Goal: Task Accomplishment & Management: Use online tool/utility

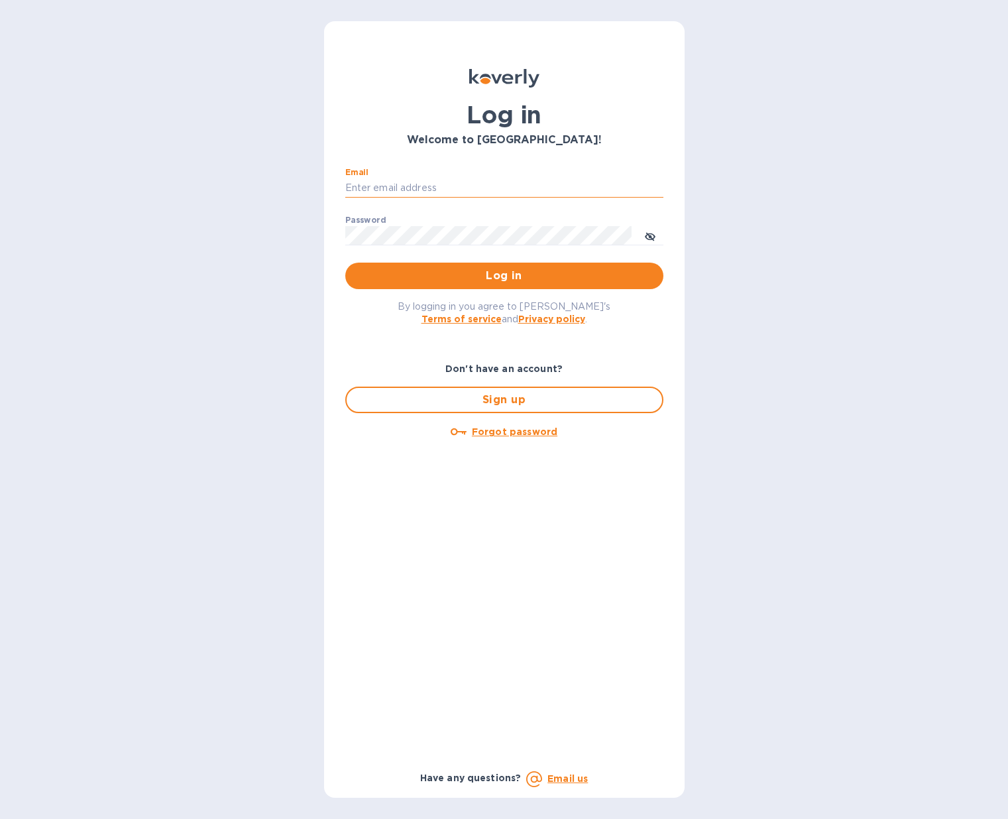
scroll to position [0, 1]
click at [432, 184] on input "Email" at bounding box center [504, 188] width 318 height 20
type input "jchaffee@vfwines.com"
click at [497, 277] on span "Log in" at bounding box center [504, 276] width 297 height 16
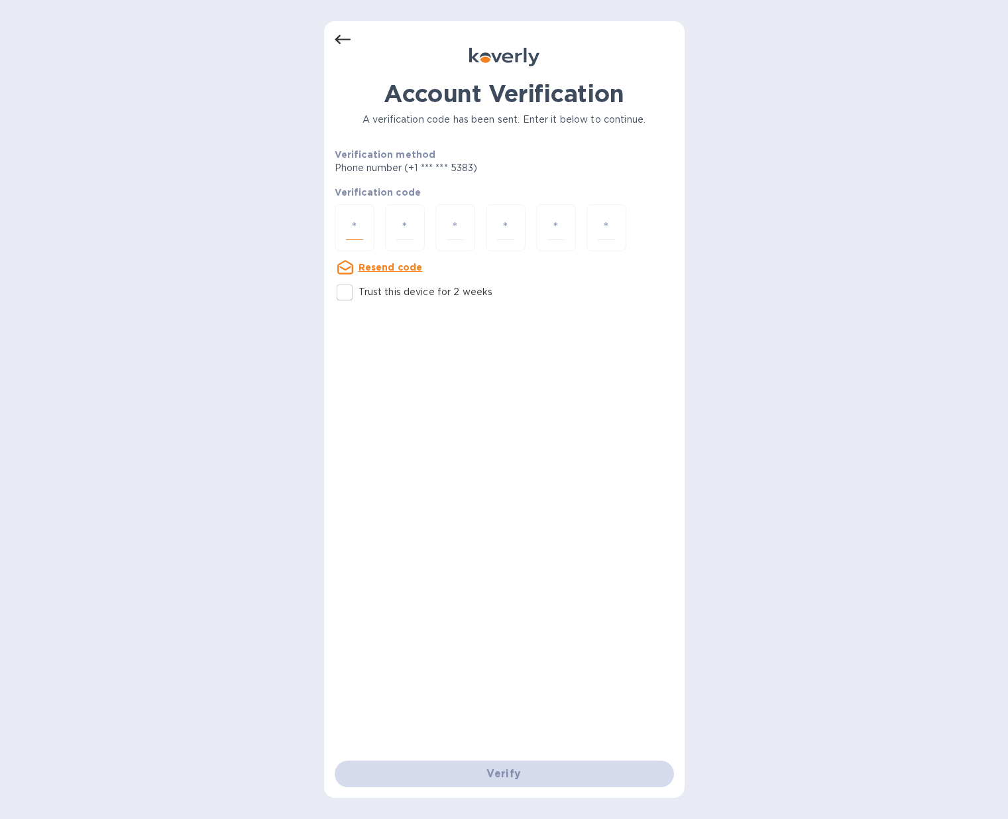
click at [360, 228] on input "number" at bounding box center [354, 227] width 17 height 25
type input "3"
type input "4"
type input "0"
type input "5"
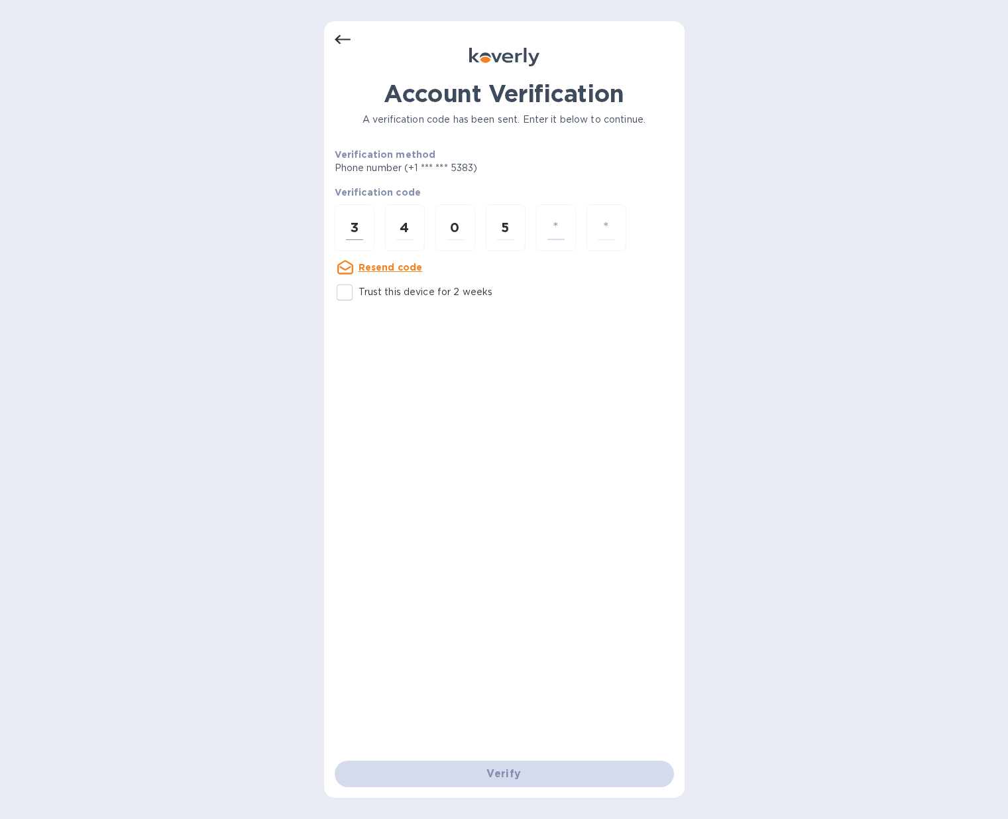
type input "0"
type input "1"
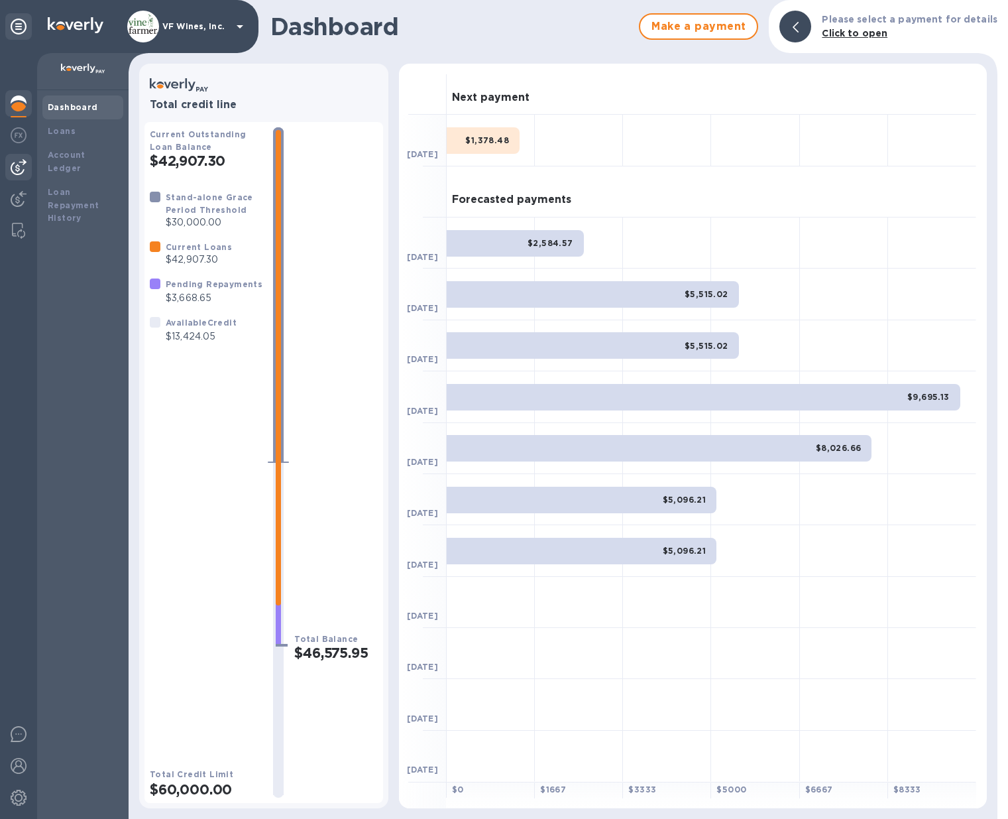
click at [24, 162] on img at bounding box center [19, 167] width 16 height 16
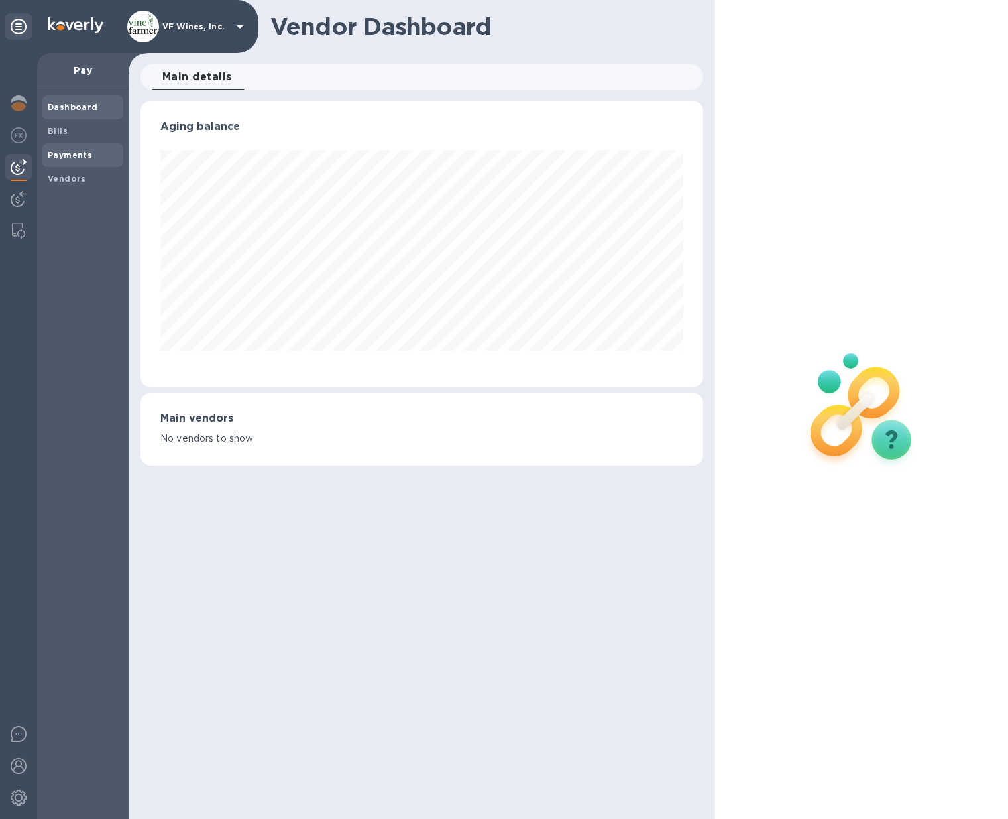
scroll to position [286, 562]
click at [56, 137] on div "Bills" at bounding box center [82, 131] width 81 height 24
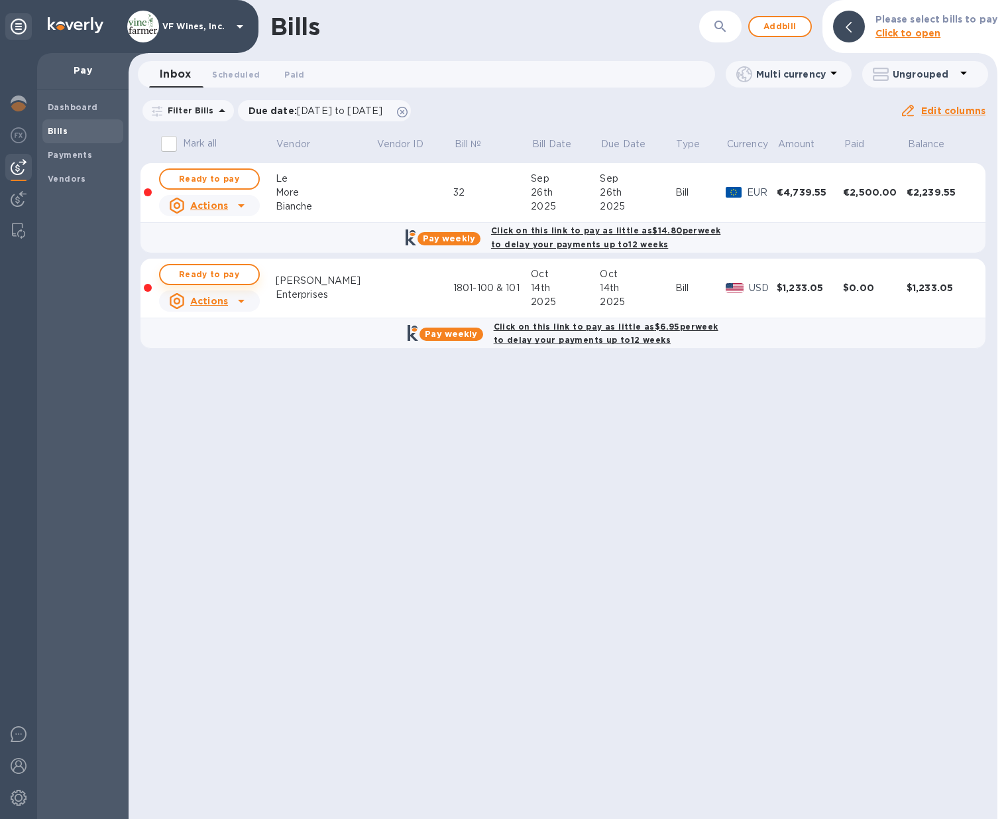
scroll to position [1, 0]
click at [229, 274] on span "Ready to pay" at bounding box center [209, 274] width 77 height 16
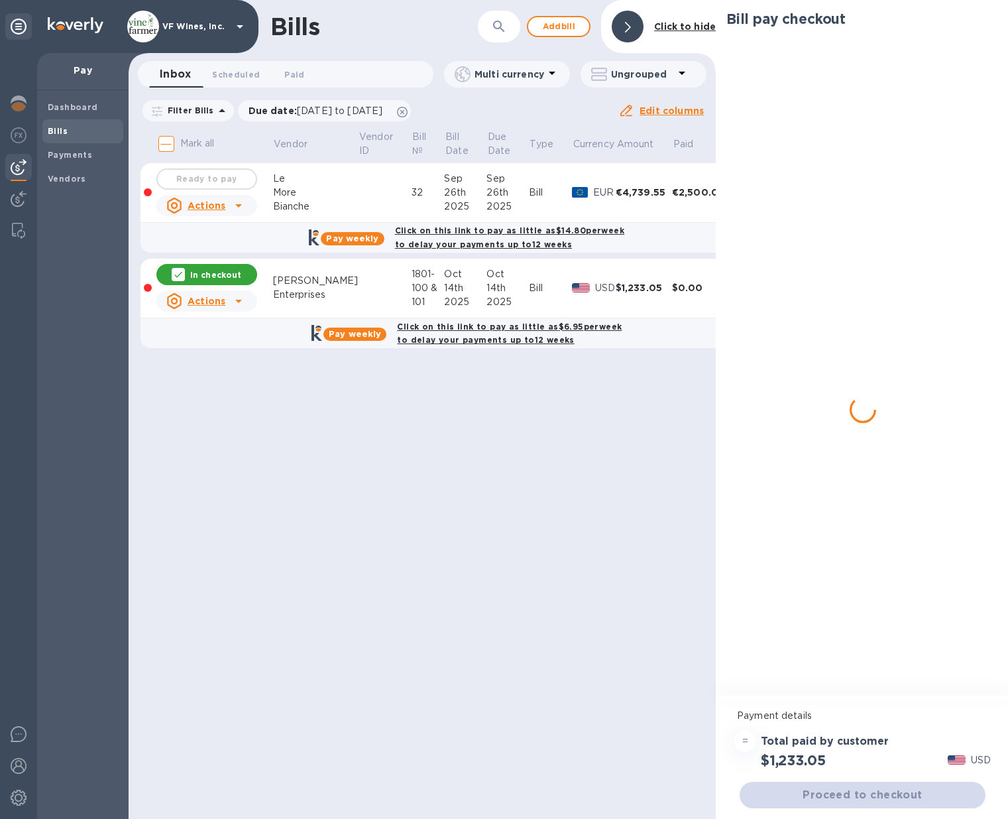
scroll to position [0, 0]
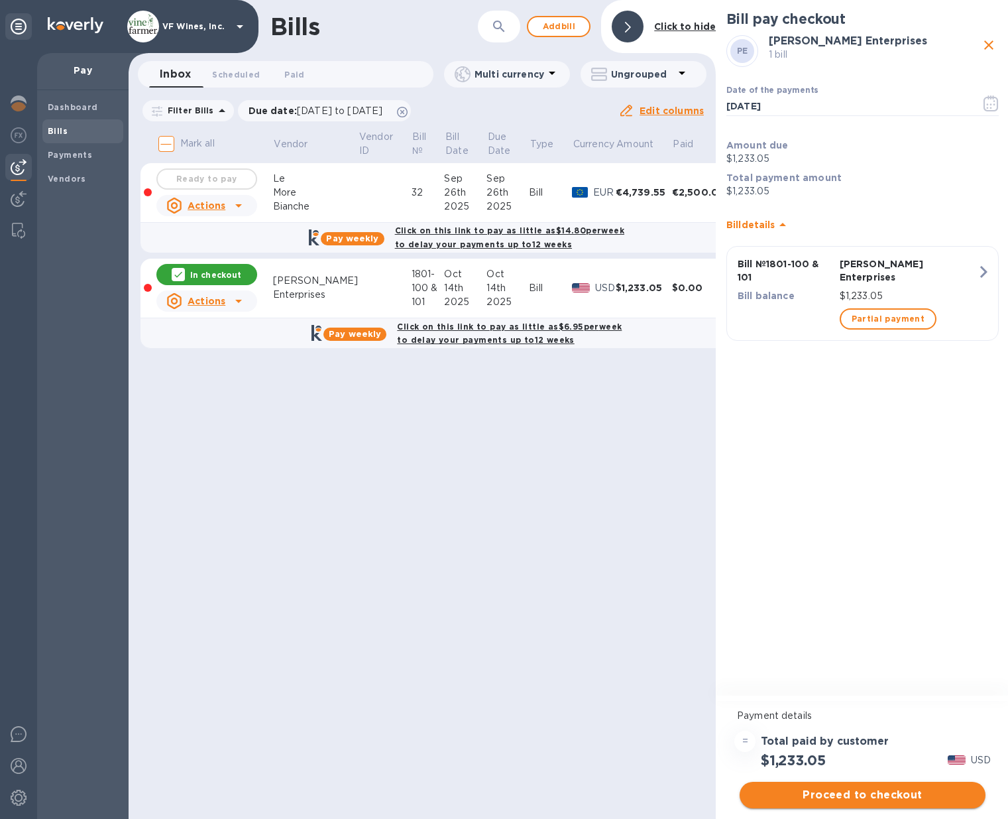
click at [880, 795] on span "Proceed to checkout" at bounding box center [862, 795] width 225 height 16
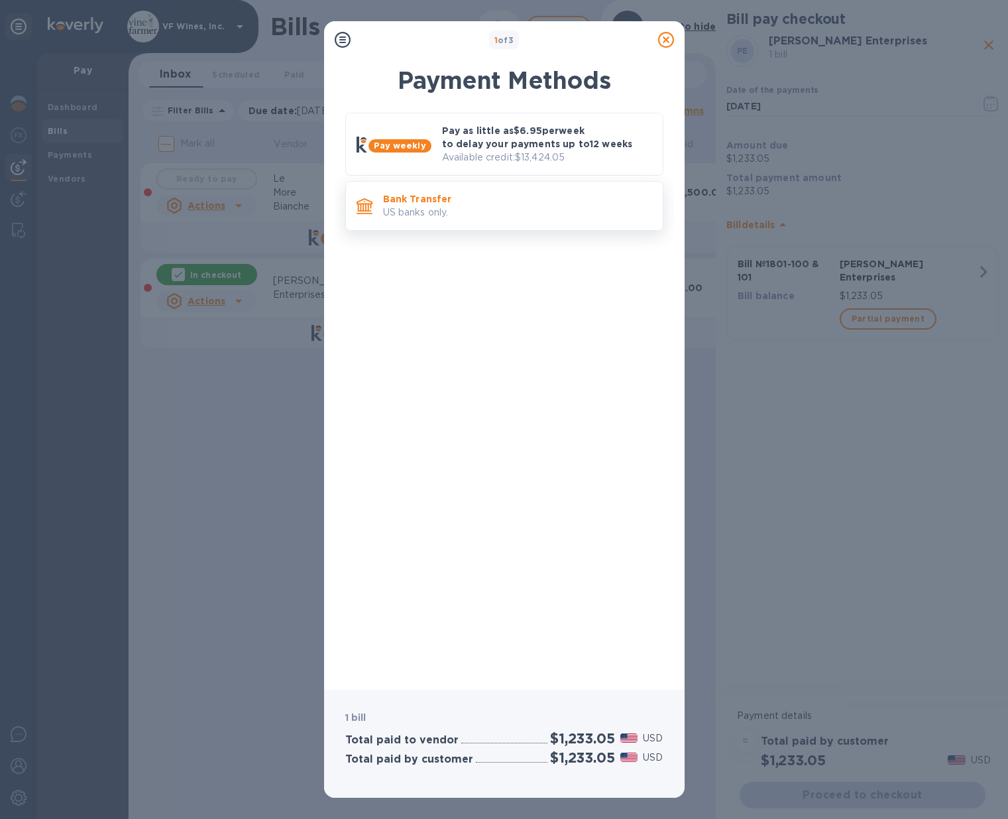
click at [441, 201] on p "Bank Transfer" at bounding box center [517, 198] width 269 height 13
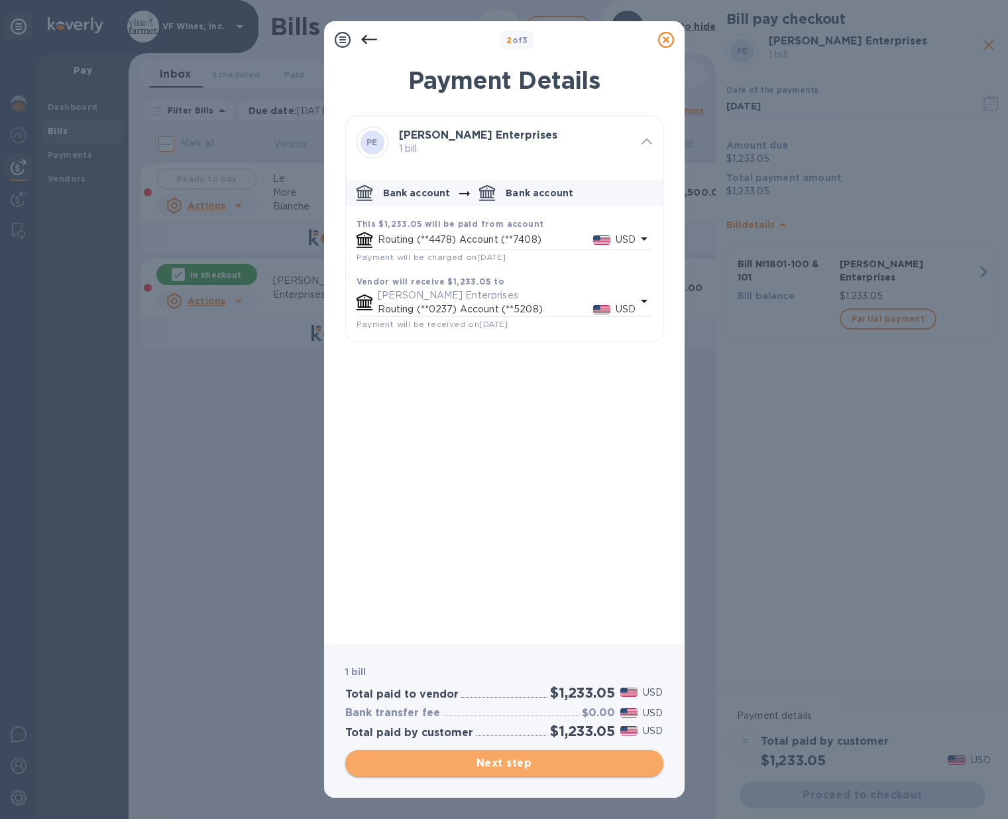
click at [479, 761] on span "Next step" at bounding box center [504, 763] width 297 height 16
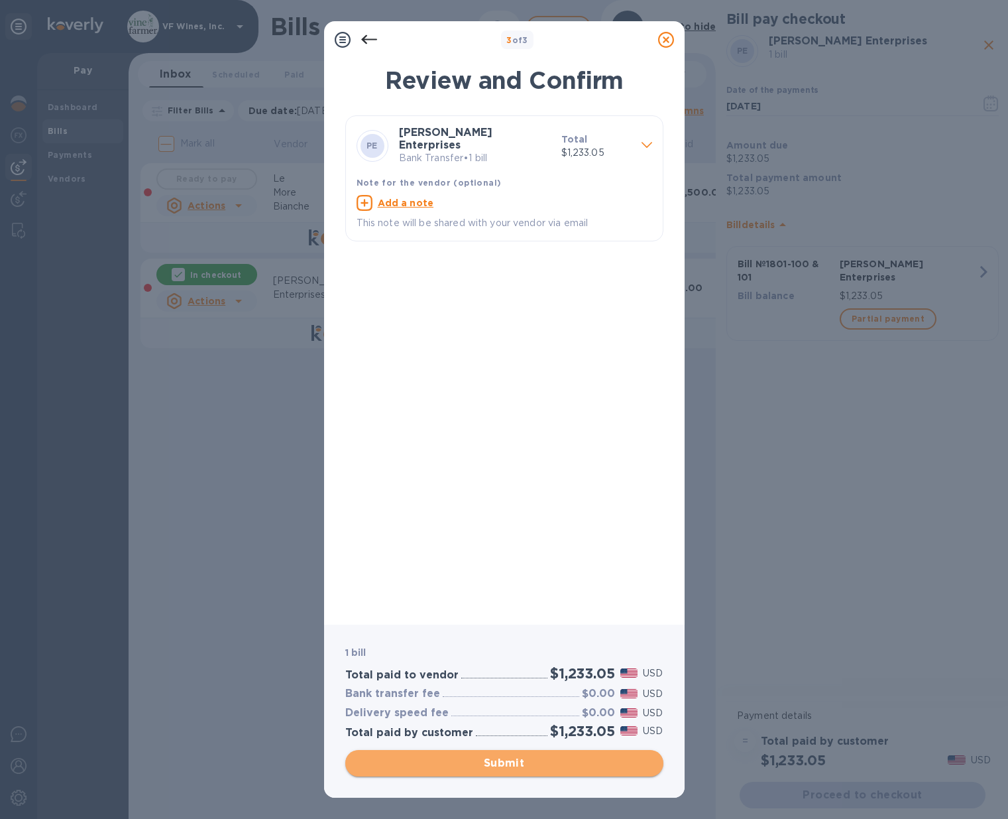
click at [506, 761] on span "Submit" at bounding box center [504, 763] width 297 height 16
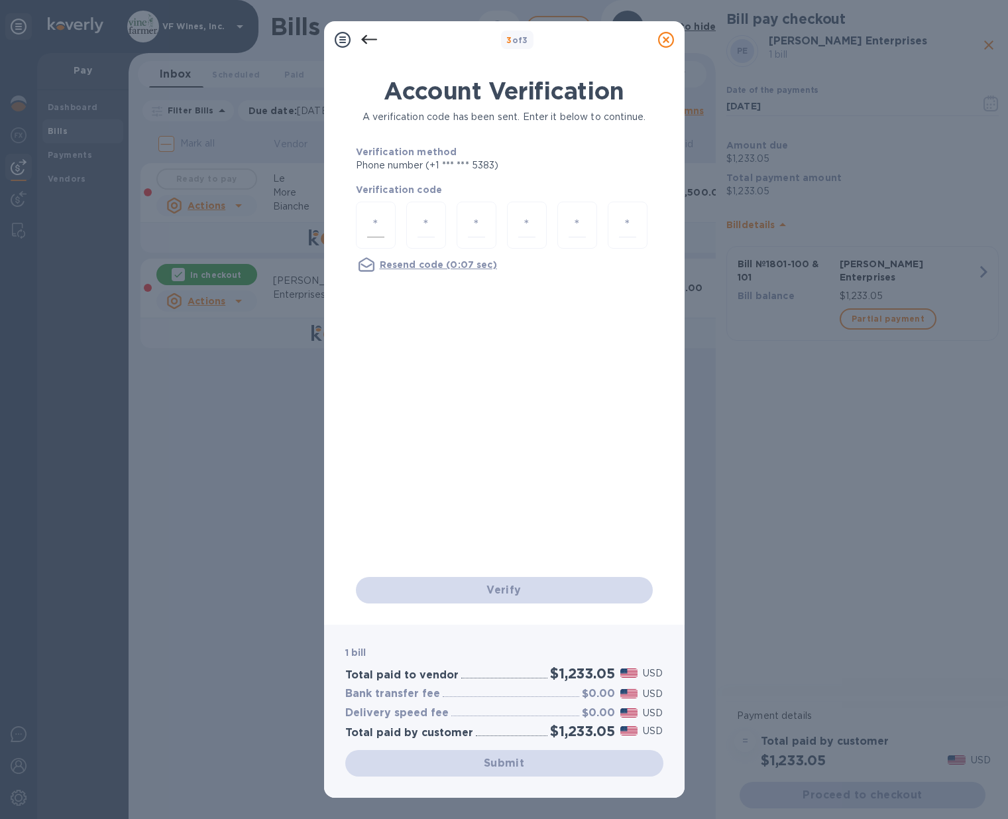
click at [381, 220] on input "number" at bounding box center [375, 225] width 17 height 25
type input "8"
type input "2"
type input "1"
type input "8"
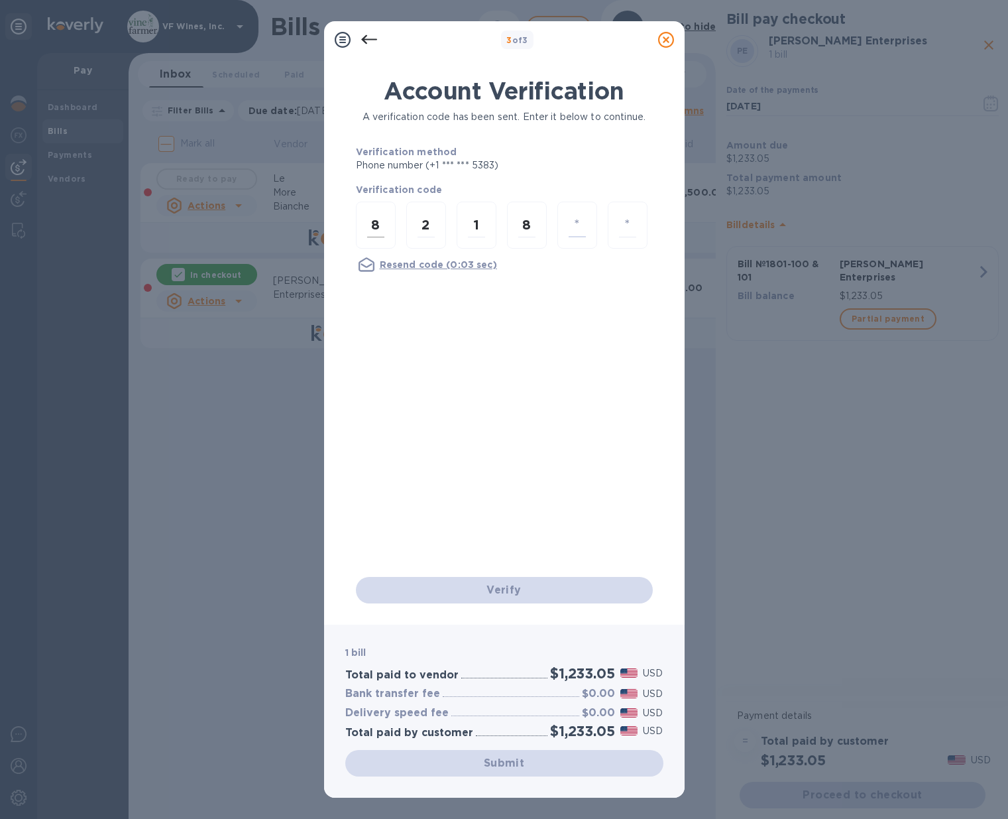
type input "4"
type input "6"
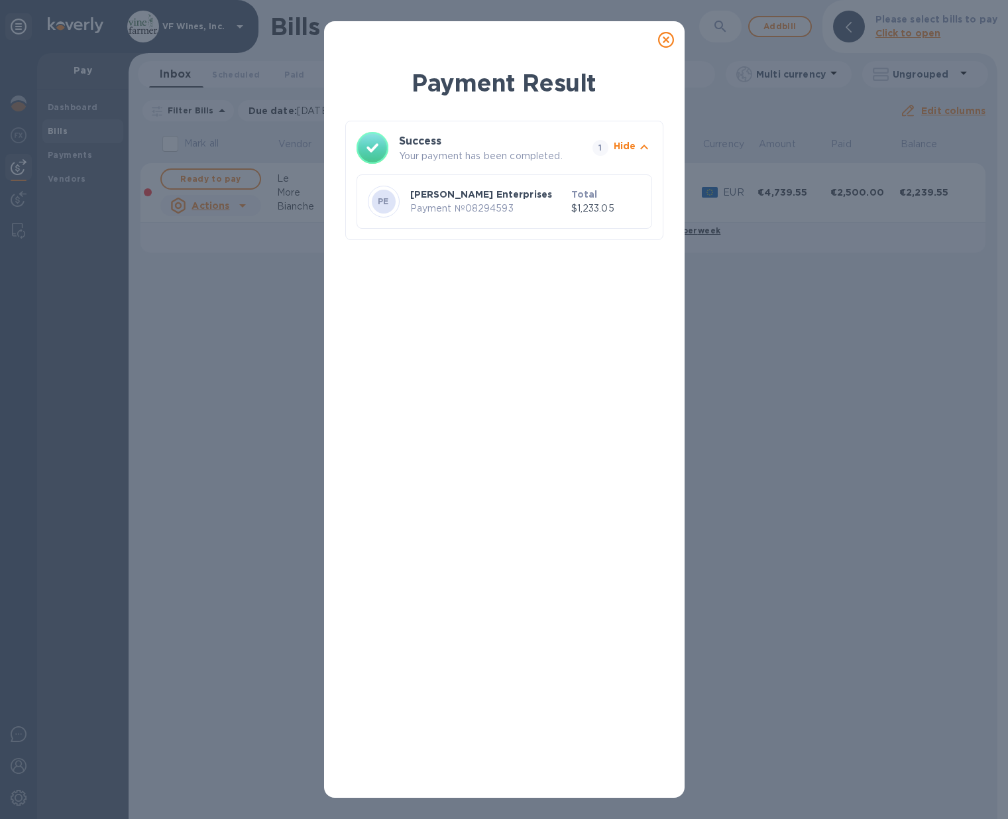
click at [671, 39] on icon at bounding box center [666, 40] width 16 height 16
